Goal: Transaction & Acquisition: Purchase product/service

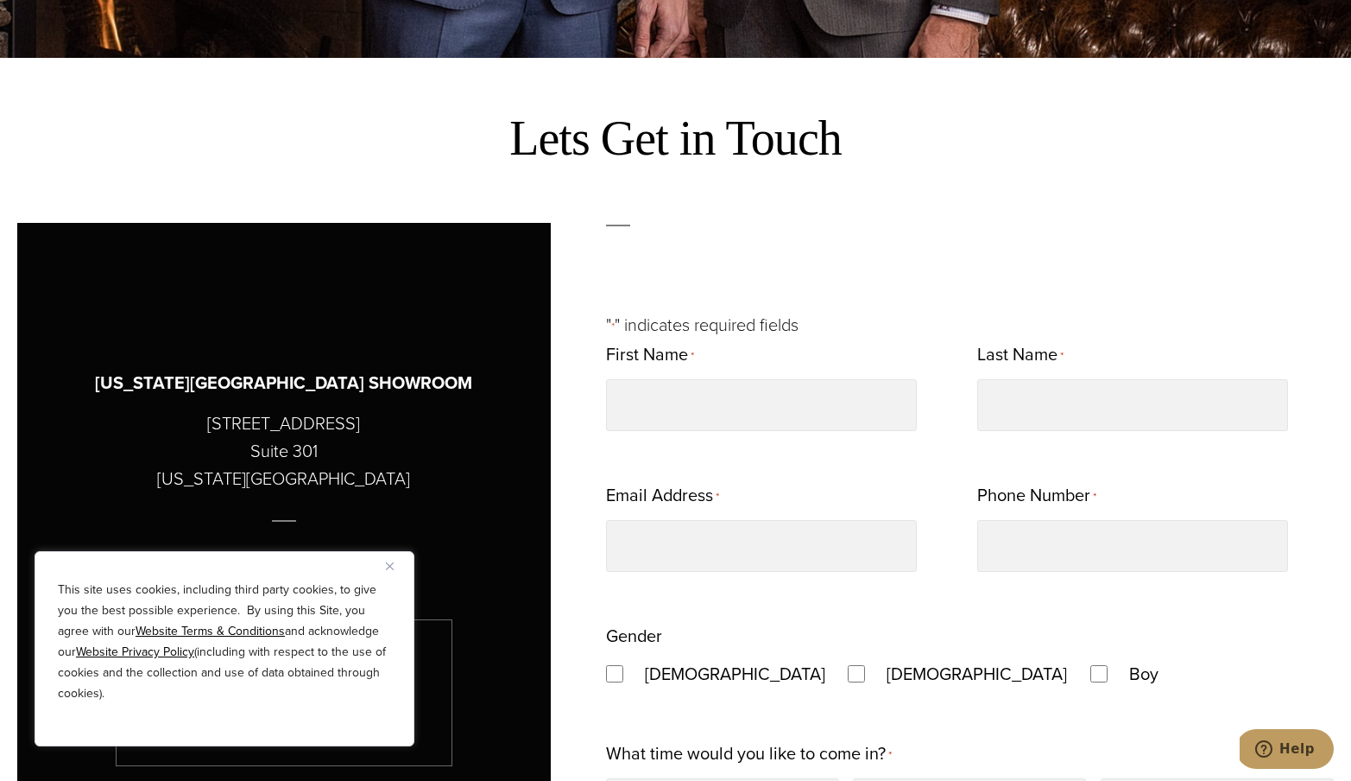
scroll to position [737, 0]
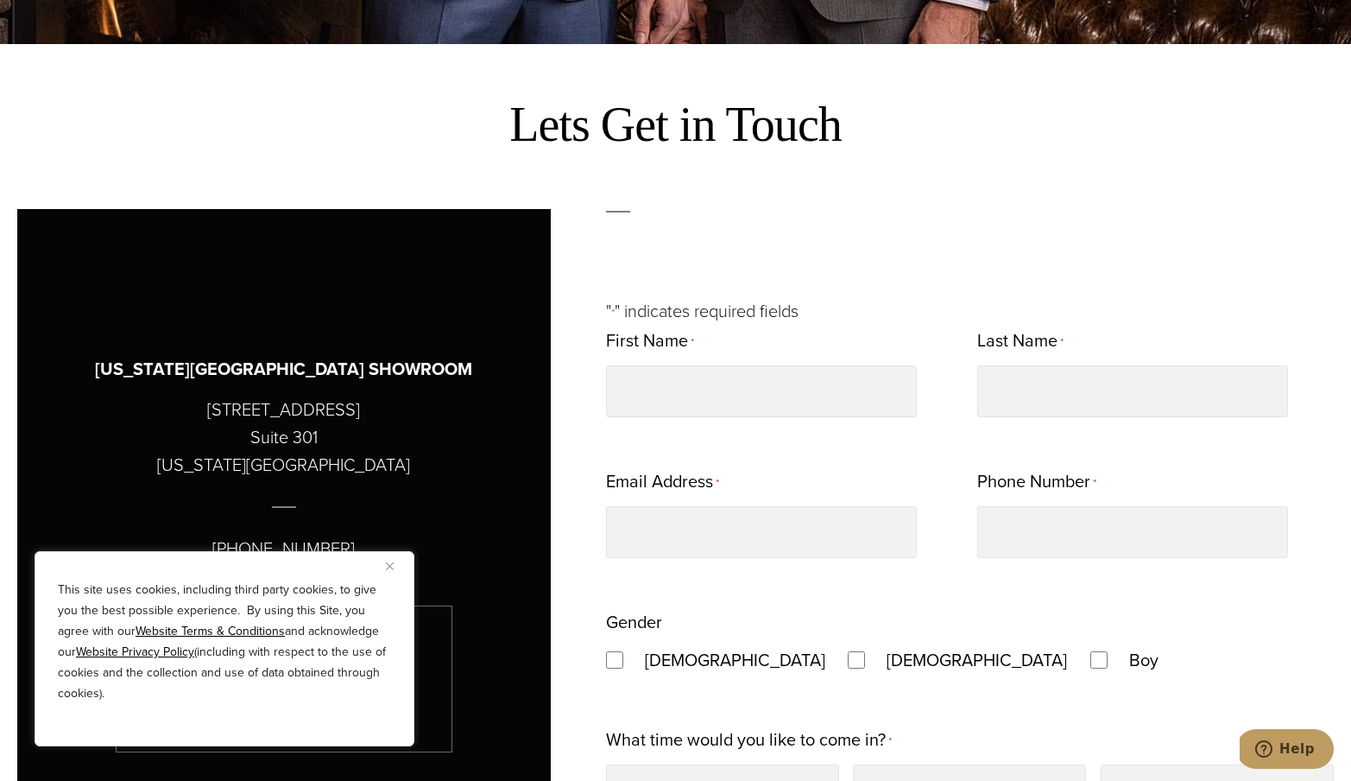
click at [383, 567] on div "This site uses cookies, including third party cookies, to give you the best pos…" at bounding box center [225, 648] width 380 height 195
click at [387, 563] on img "Close" at bounding box center [390, 566] width 8 height 8
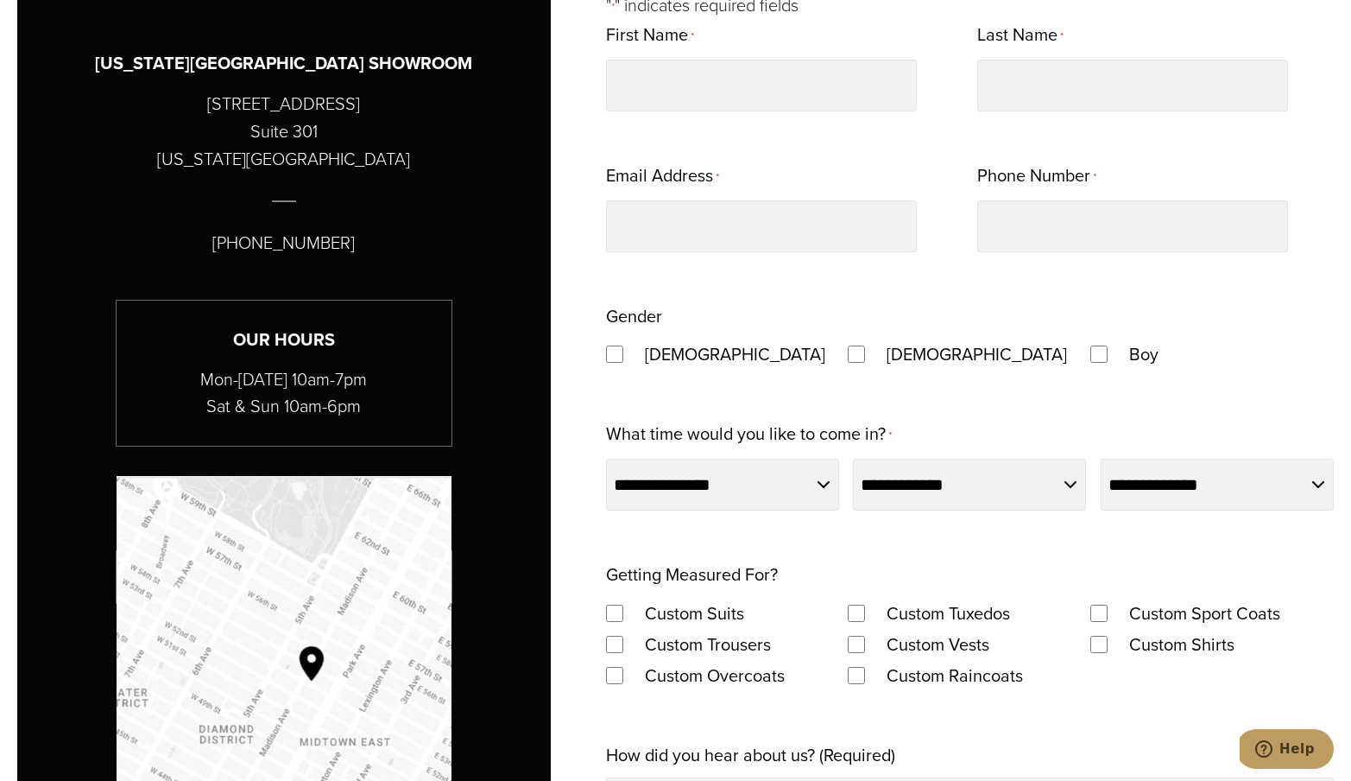
scroll to position [1270, 0]
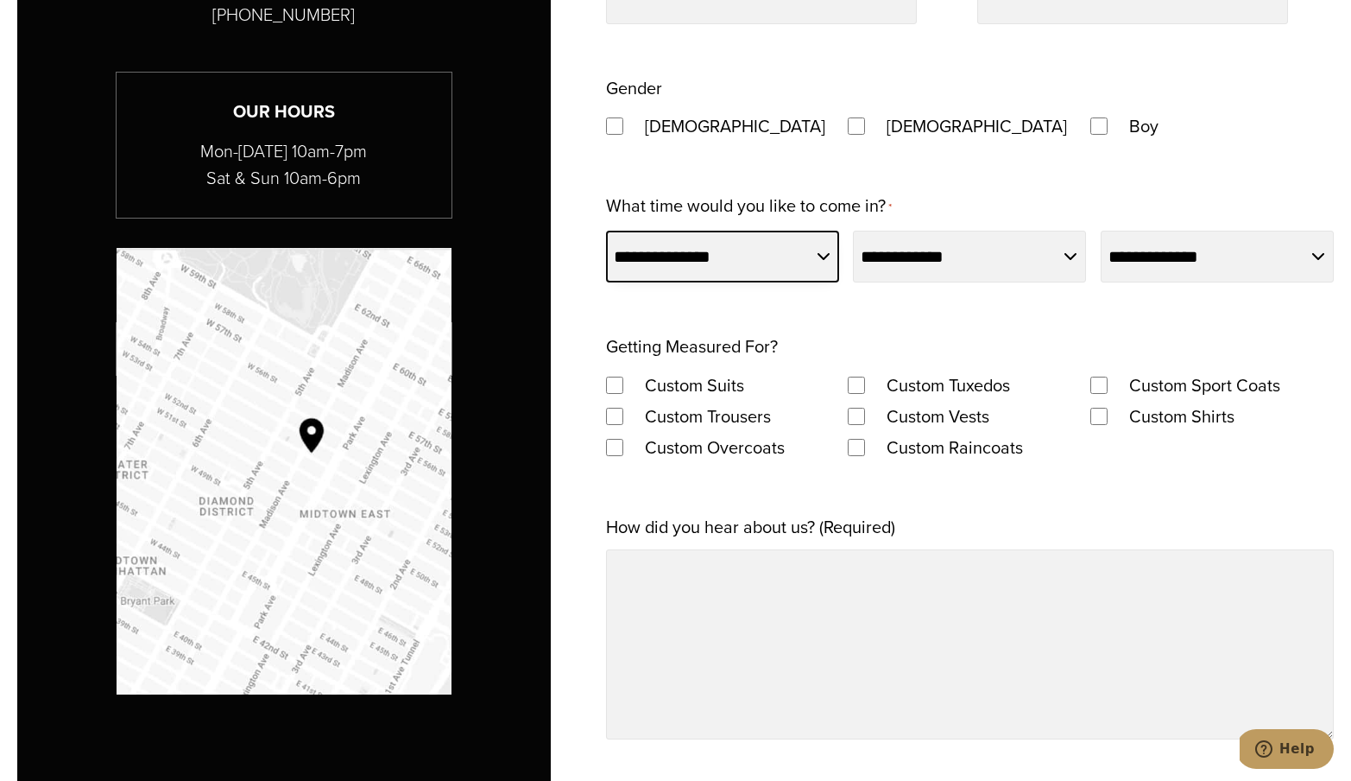
click at [789, 262] on select "**********" at bounding box center [722, 257] width 233 height 52
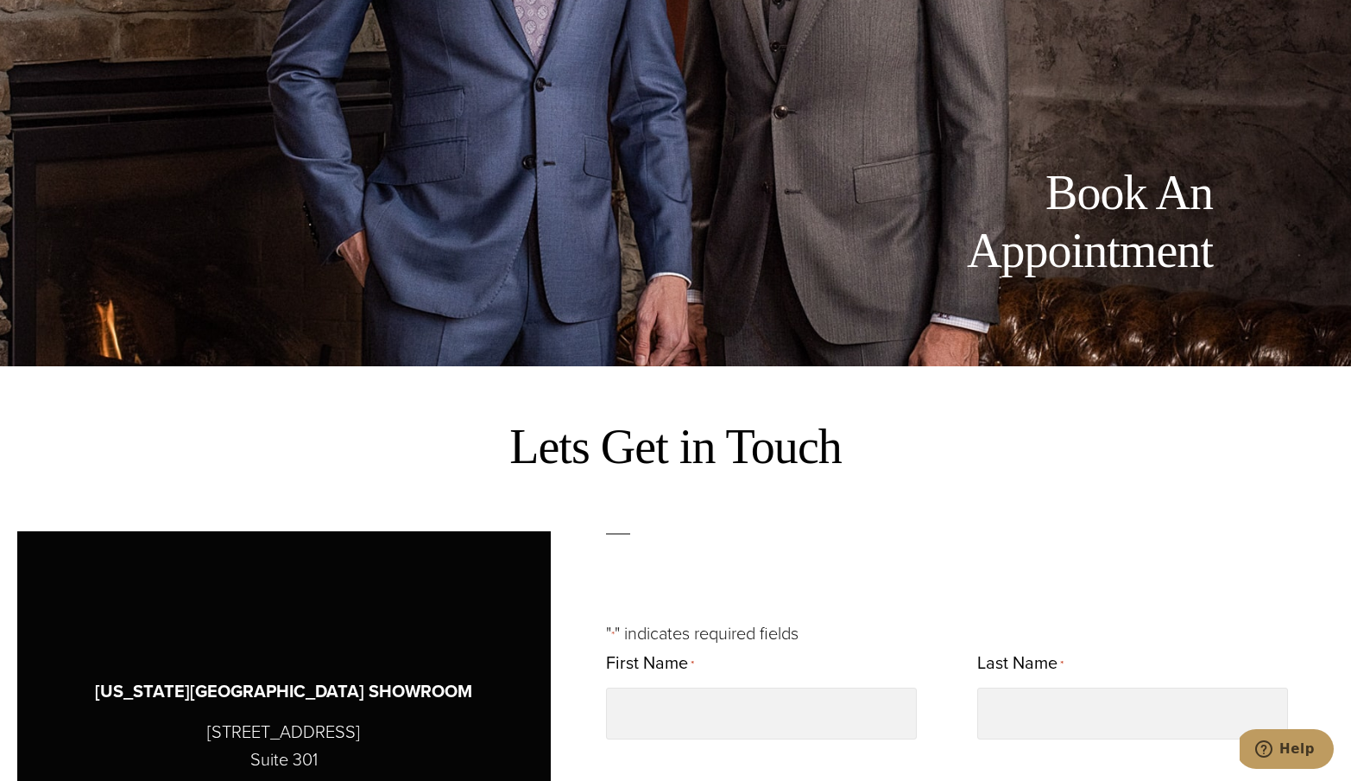
scroll to position [0, 0]
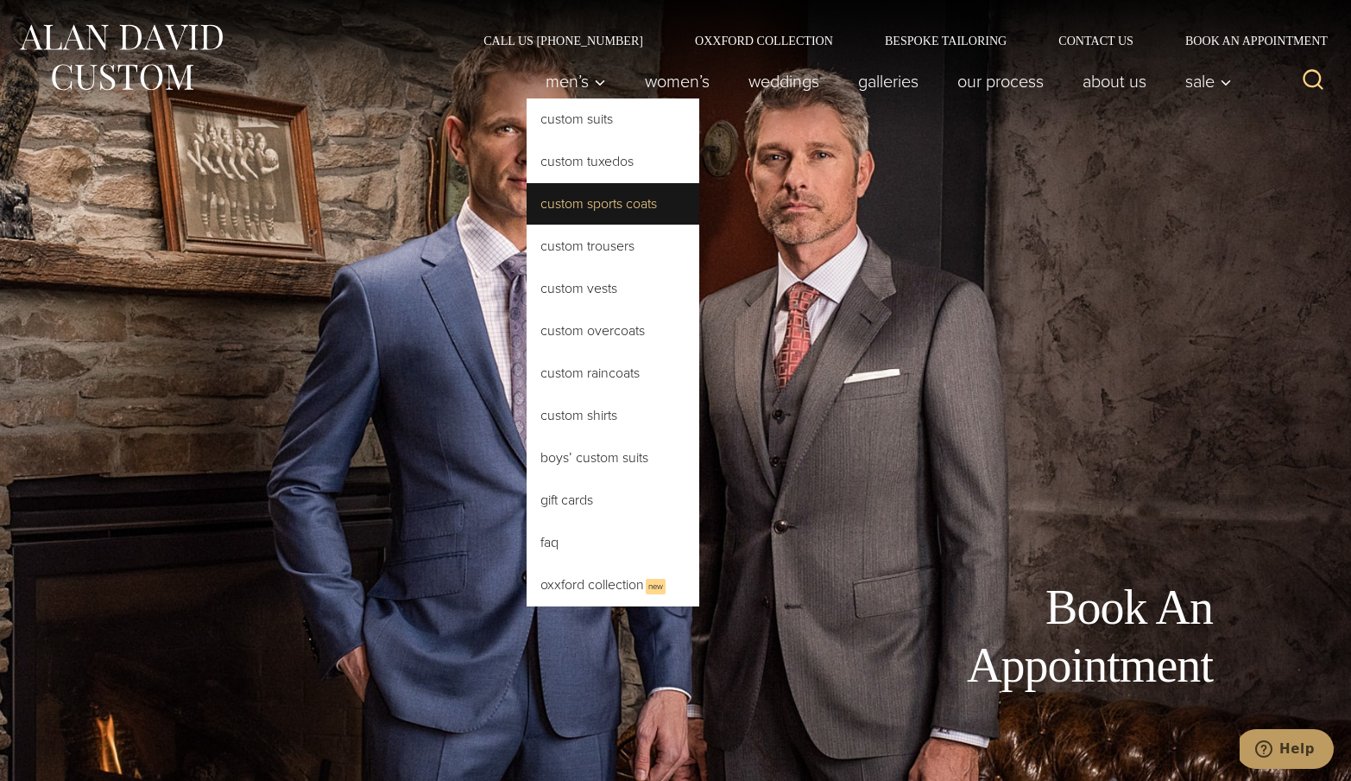
click at [619, 211] on link "Custom Sports Coats" at bounding box center [613, 203] width 173 height 41
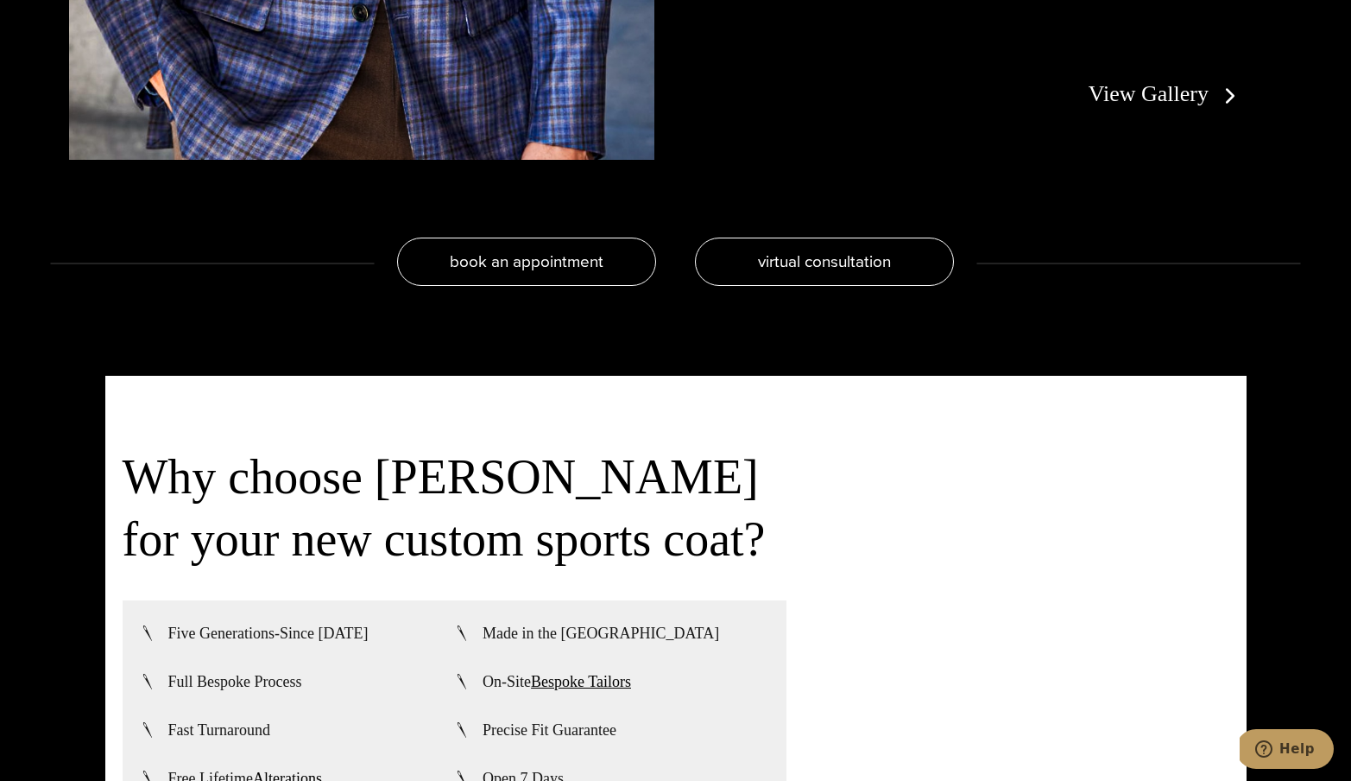
scroll to position [3841, 0]
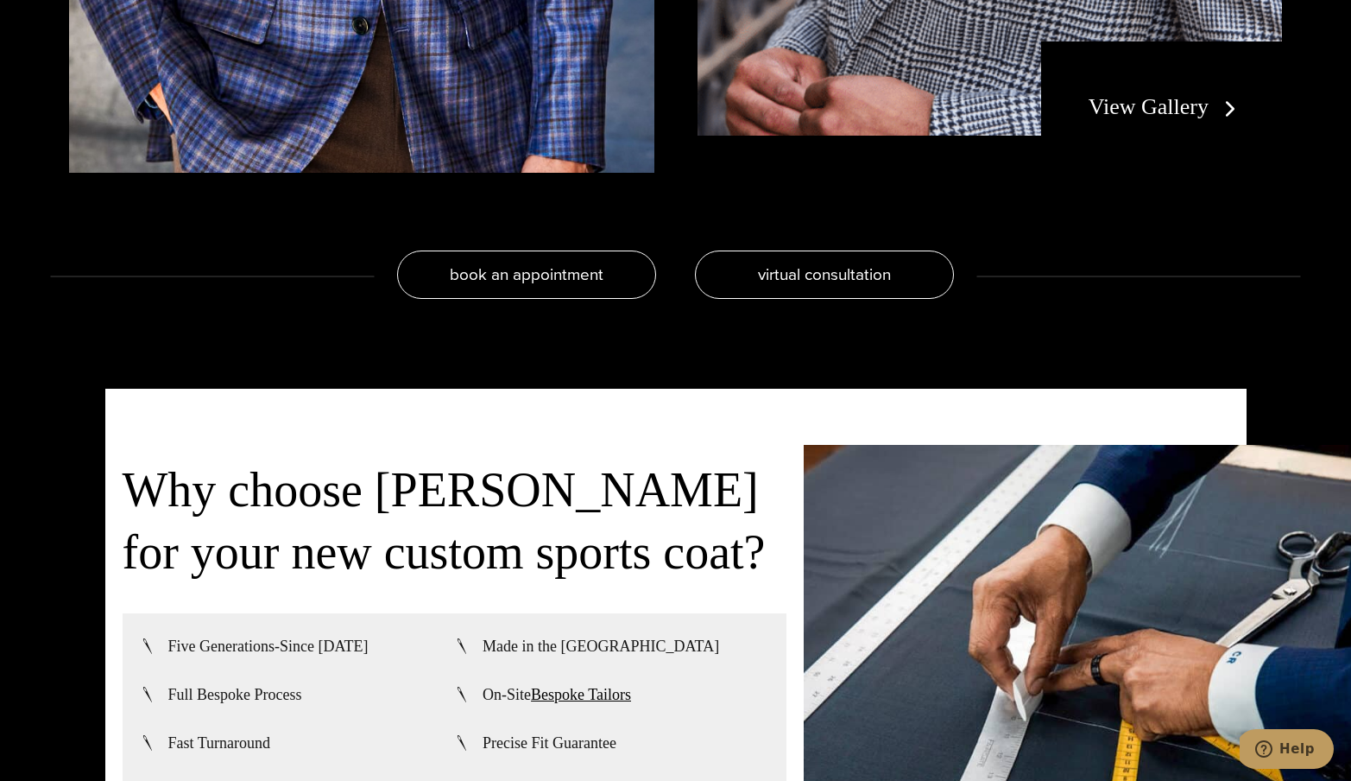
click at [1173, 103] on link "View Gallery" at bounding box center [1166, 106] width 155 height 25
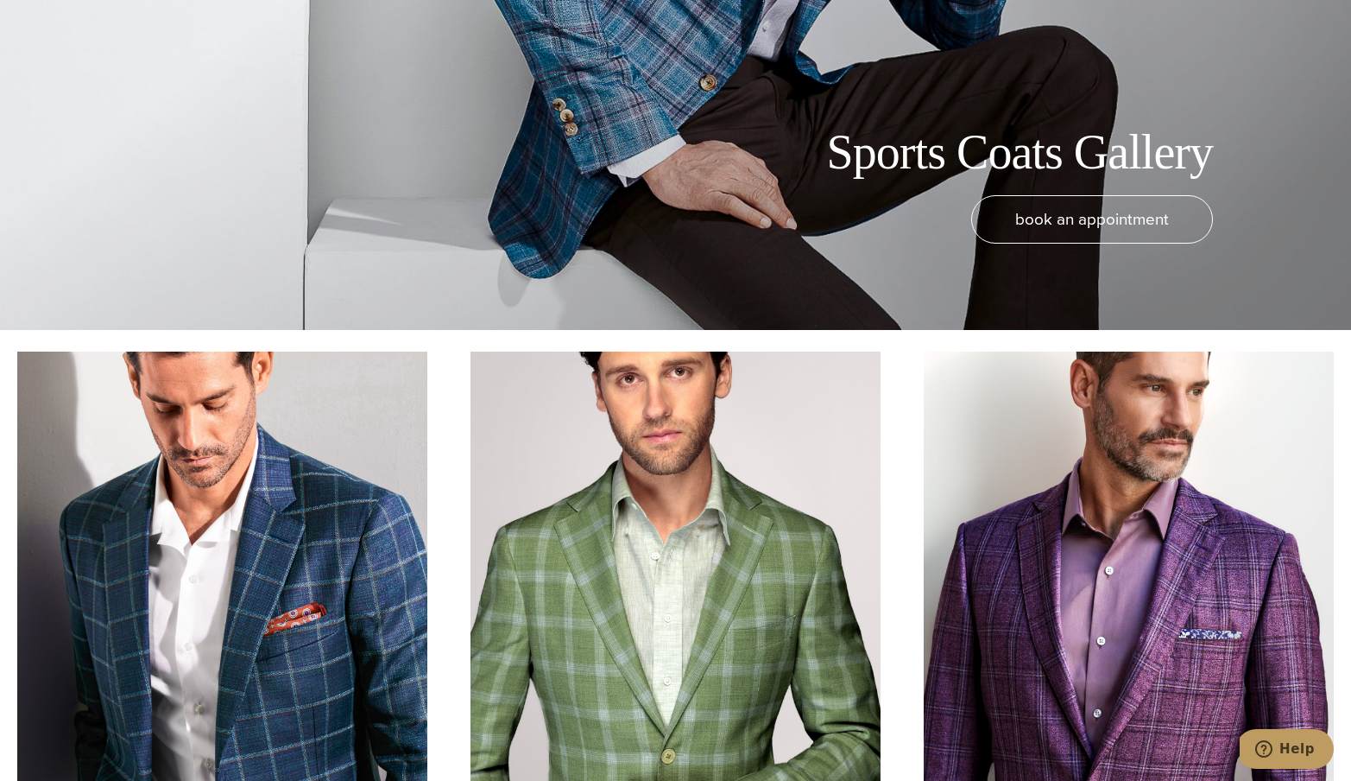
scroll to position [748, 0]
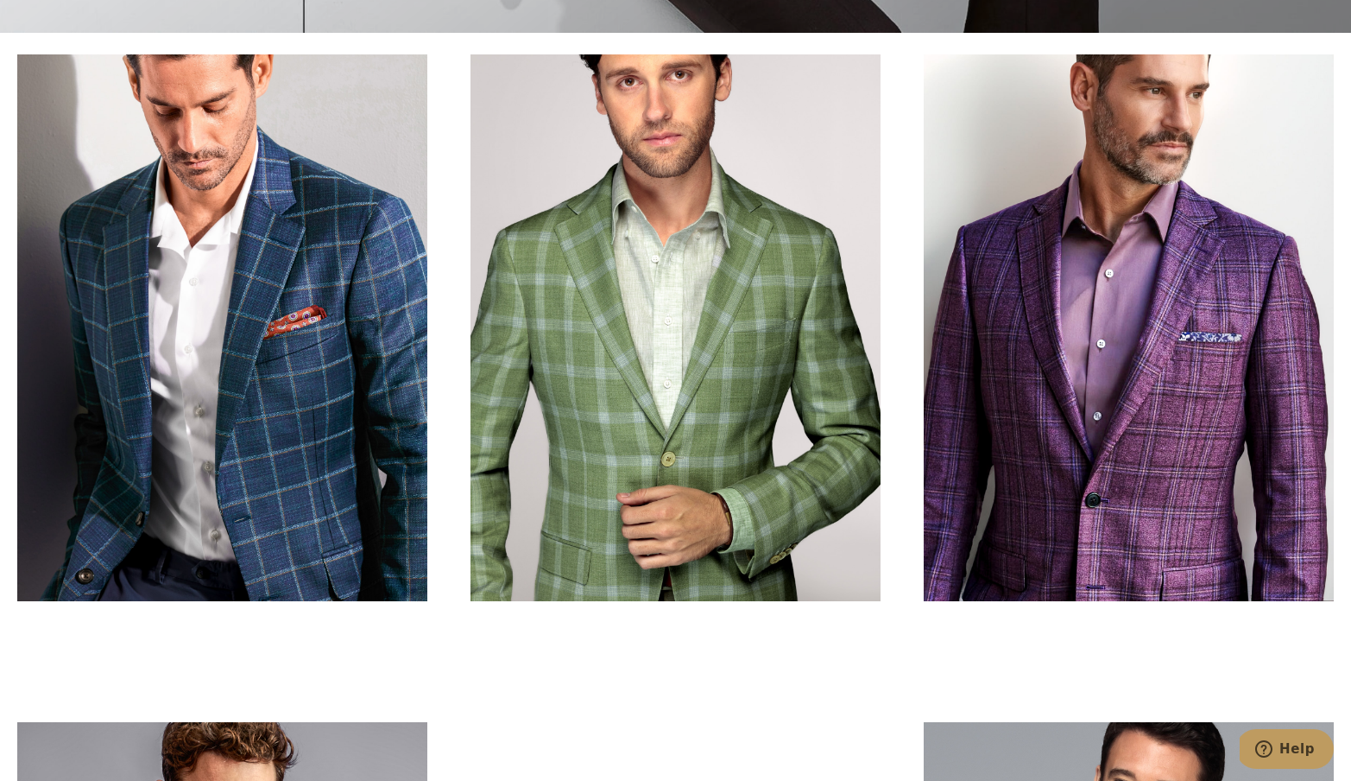
click at [914, 448] on div at bounding box center [675, 327] width 1317 height 547
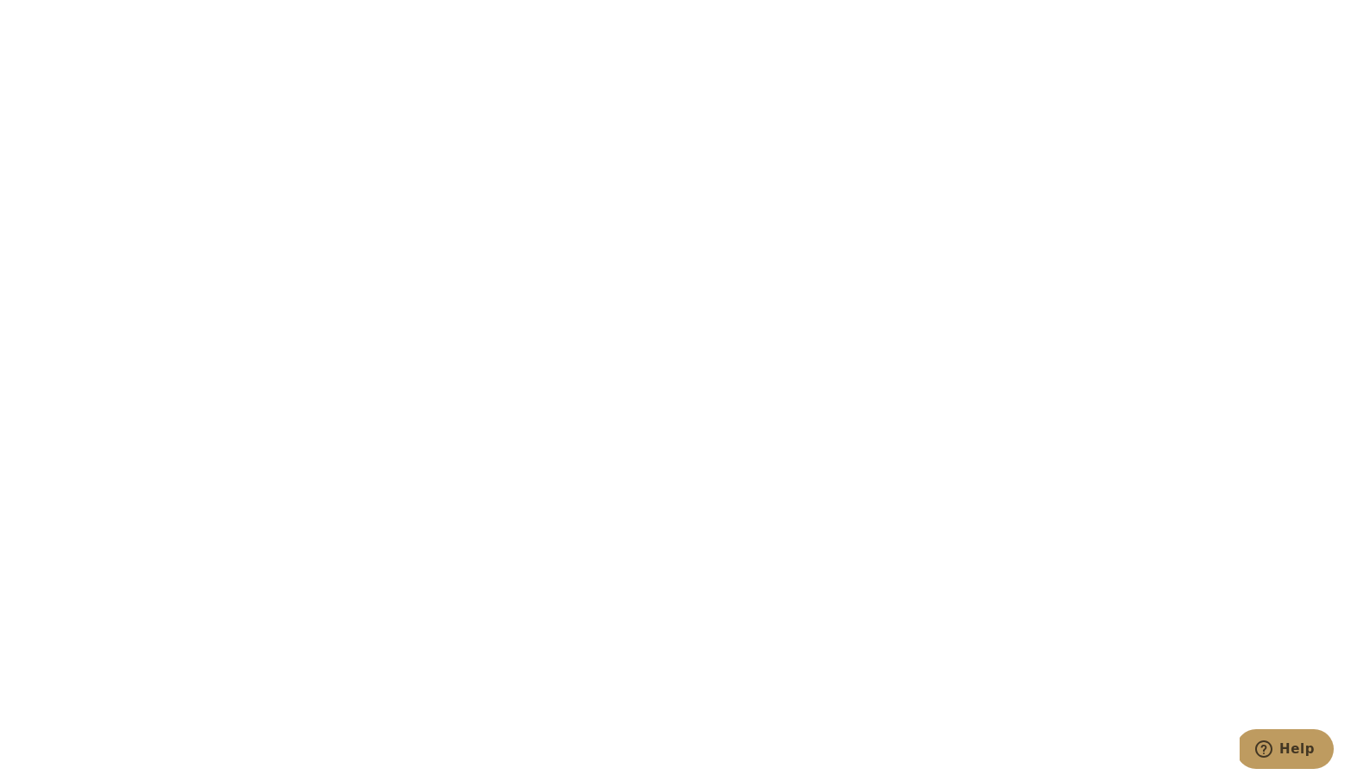
scroll to position [3439, 0]
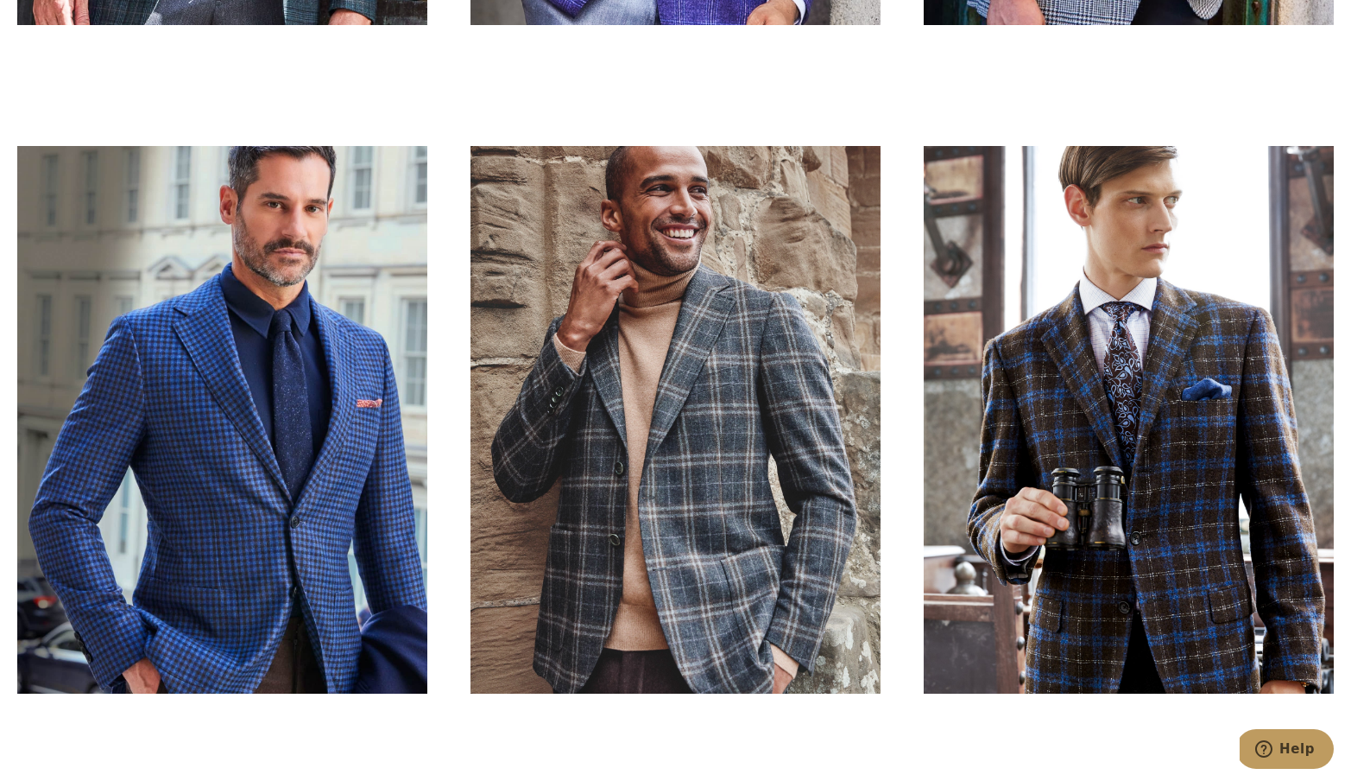
click at [906, 418] on div at bounding box center [675, 419] width 1317 height 547
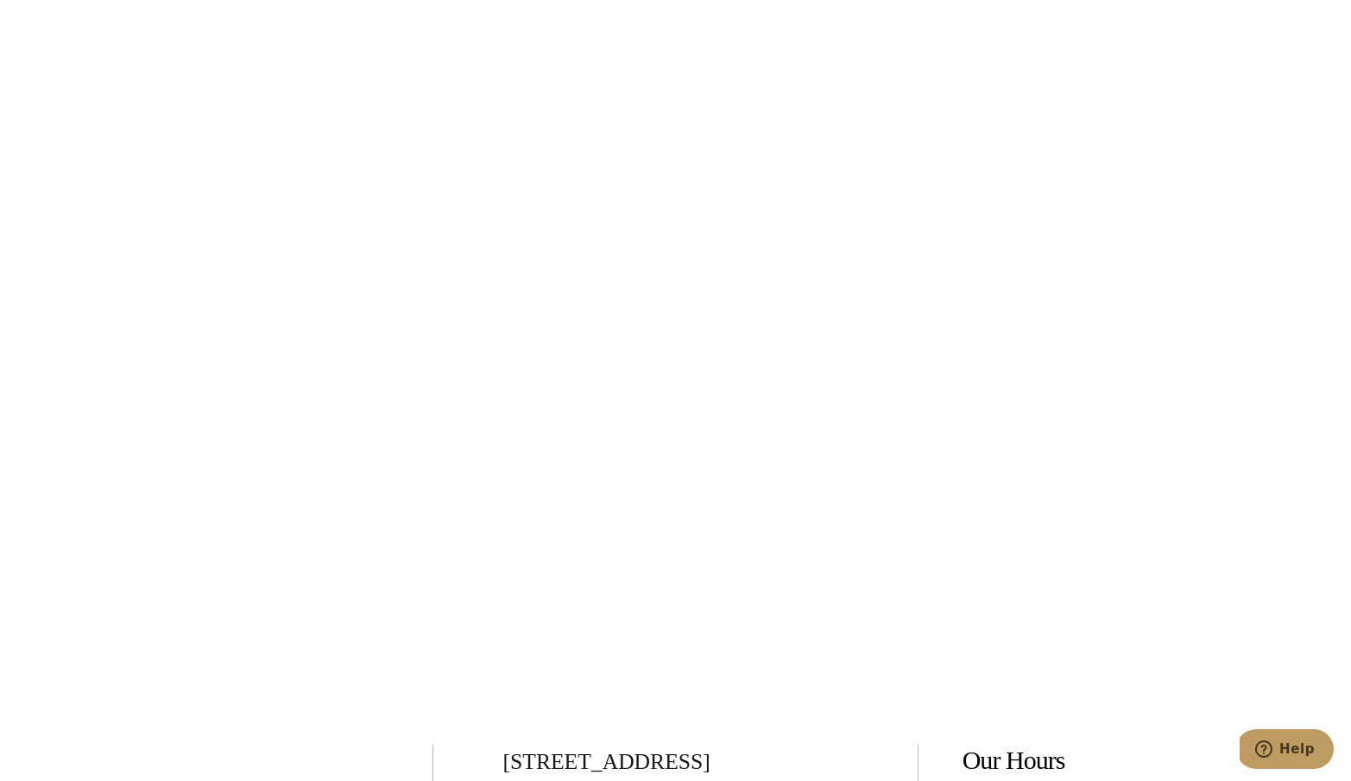
scroll to position [5632, 0]
